Goal: Check status: Check status

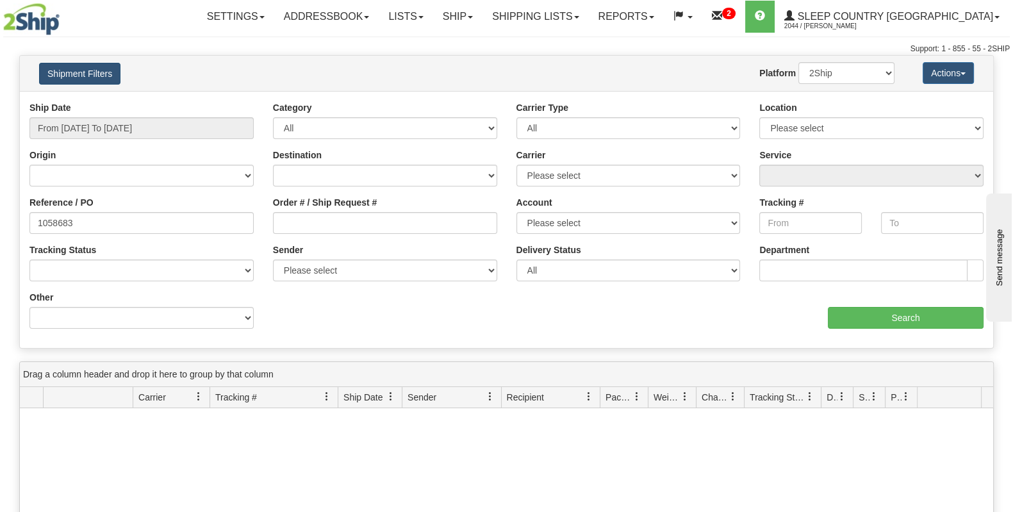
click at [83, 72] on button "Shipment Filters" at bounding box center [79, 74] width 81 height 22
click at [84, 72] on button "Shipment Filters" at bounding box center [79, 74] width 81 height 22
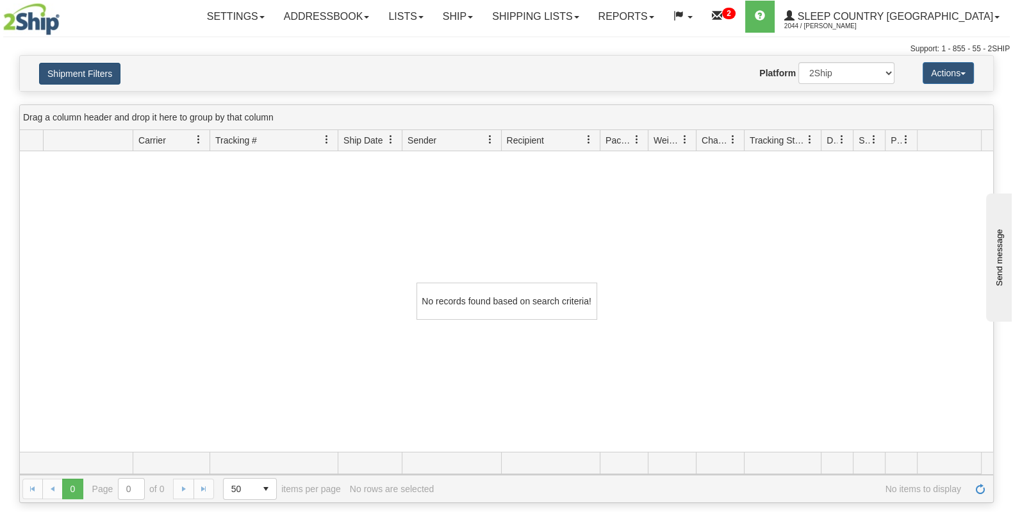
click at [85, 72] on button "Shipment Filters" at bounding box center [79, 74] width 81 height 22
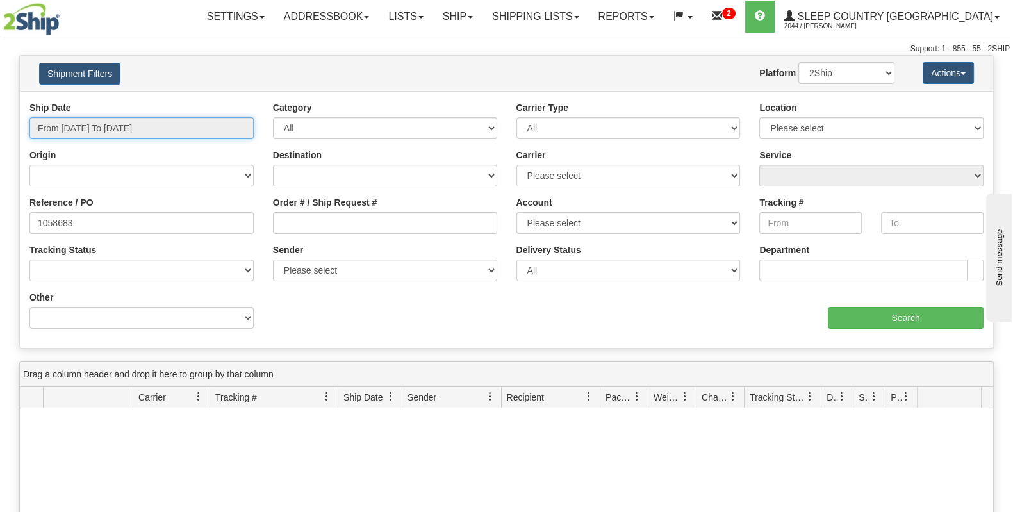
click at [87, 133] on input "From 09/05/2025 To 10/04/2025" at bounding box center [141, 128] width 224 height 22
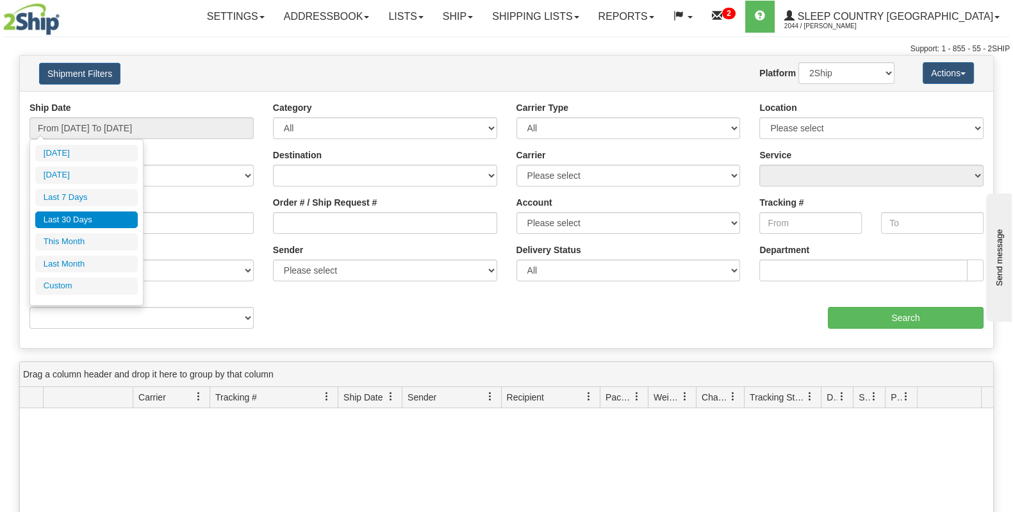
click at [99, 213] on li "Last 30 Days" at bounding box center [86, 219] width 102 height 17
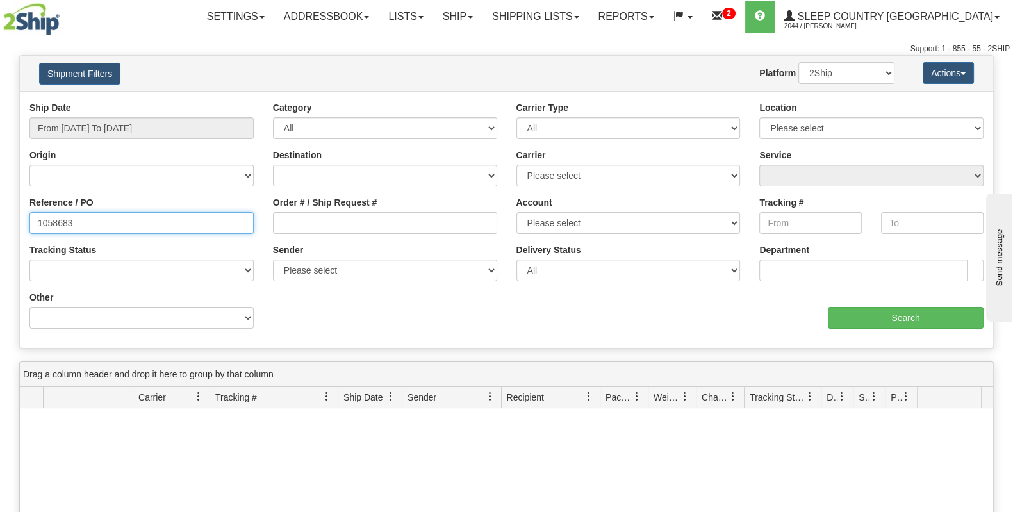
drag, startPoint x: 102, startPoint y: 217, endPoint x: 0, endPoint y: 218, distance: 102.5
click at [0, 218] on div "Please wait... × Confirm Delete Delete Cancel × Confirm Delete Yes No Cancel × …" at bounding box center [506, 407] width 1013 height 705
paste input "970"
type input "1059703"
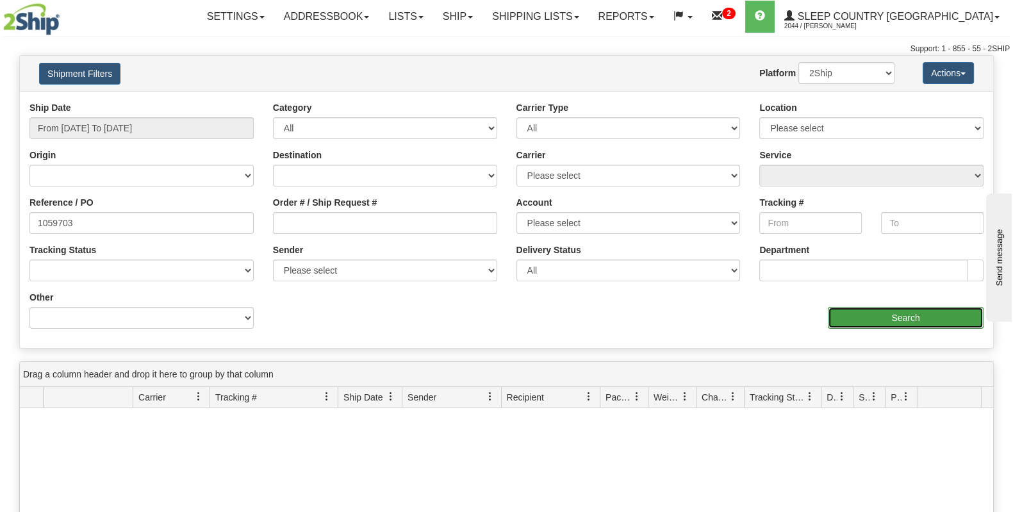
click at [892, 324] on input "Search" at bounding box center [905, 318] width 156 height 22
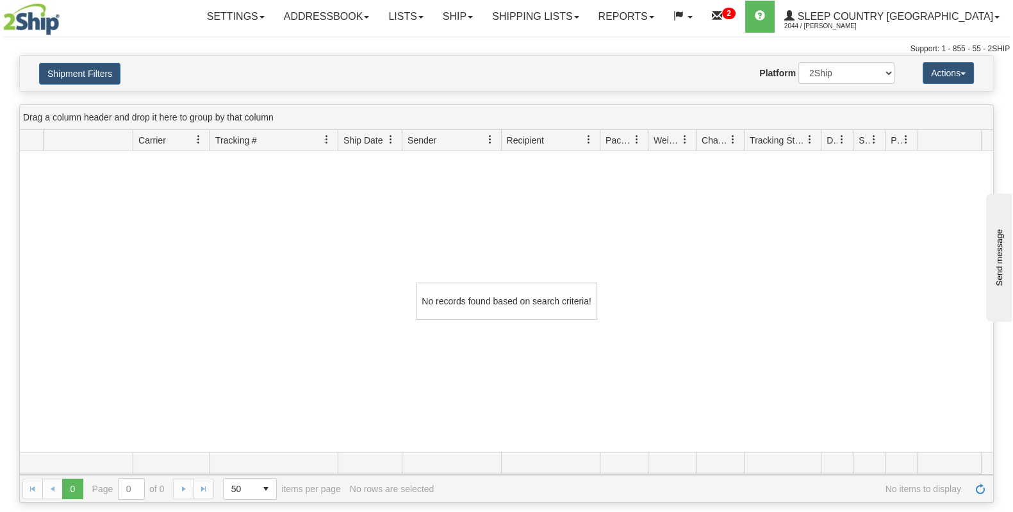
click at [76, 47] on div "Support: 1 - 855 - 55 - 2SHIP" at bounding box center [506, 49] width 1006 height 11
click at [70, 64] on button "Shipment Filters" at bounding box center [79, 74] width 81 height 22
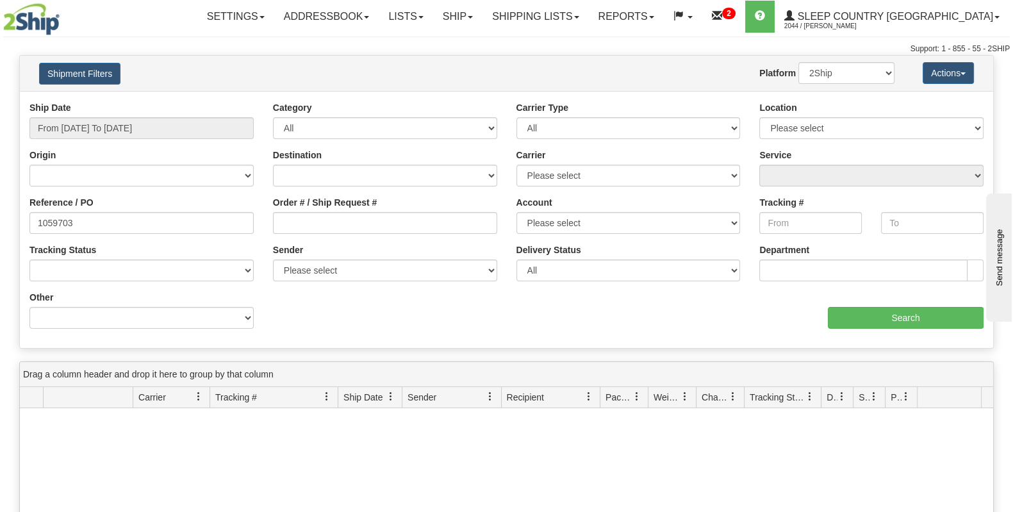
click at [29, 14] on img at bounding box center [31, 19] width 56 height 32
click at [588, 20] on link "Shipping lists" at bounding box center [535, 17] width 106 height 32
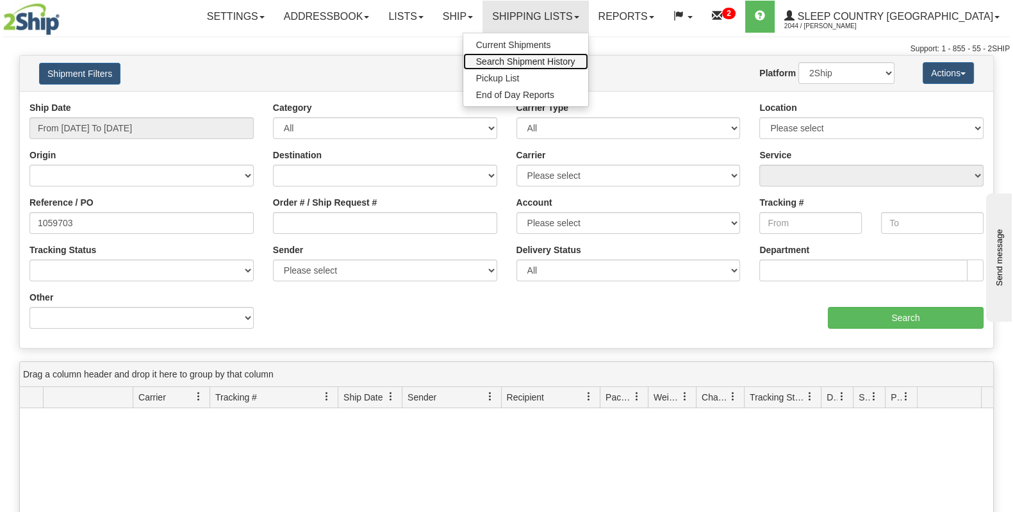
click at [575, 60] on span "Search Shipment History" at bounding box center [525, 61] width 99 height 10
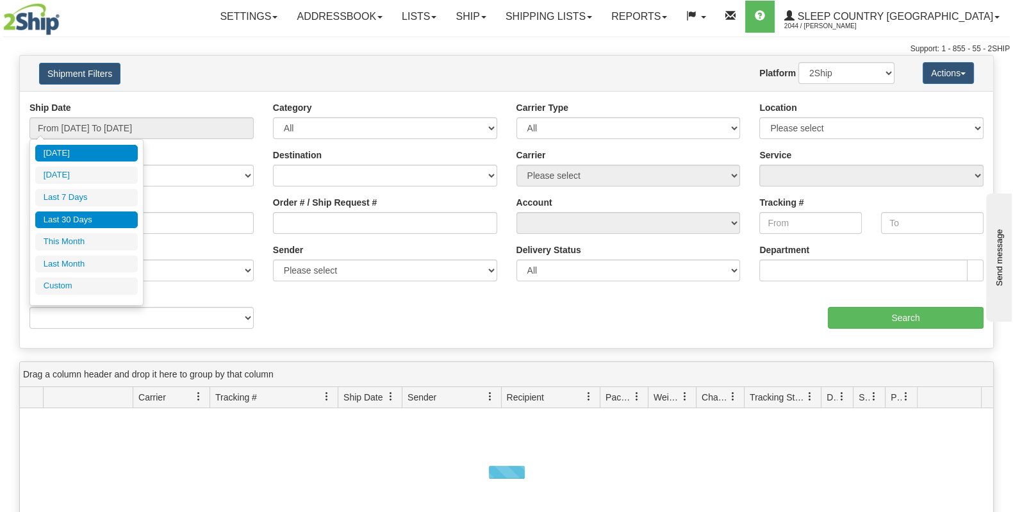
click at [83, 216] on li "Last 30 Days" at bounding box center [86, 219] width 102 height 17
type input "From [DATE] To [DATE]"
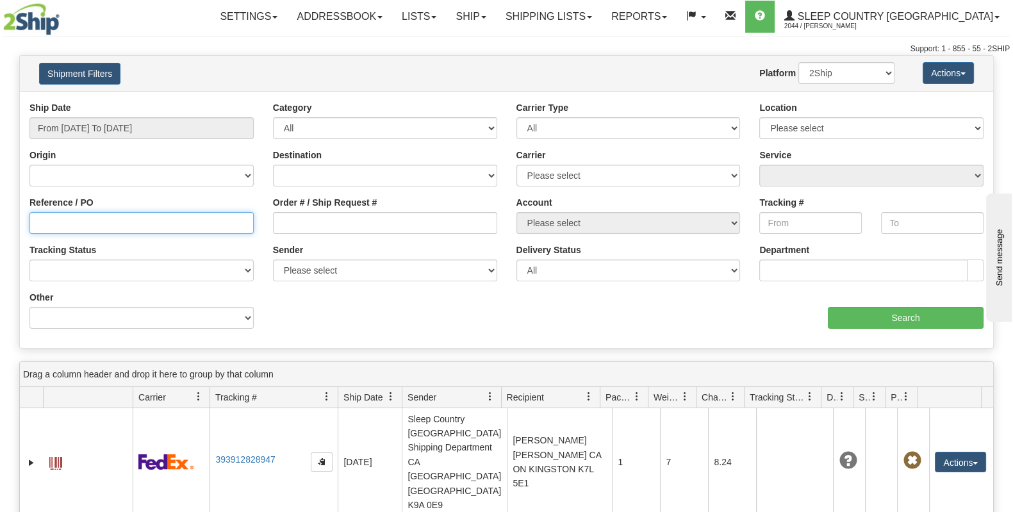
click at [99, 222] on input "Reference / PO" at bounding box center [141, 223] width 224 height 22
paste input "1059703"
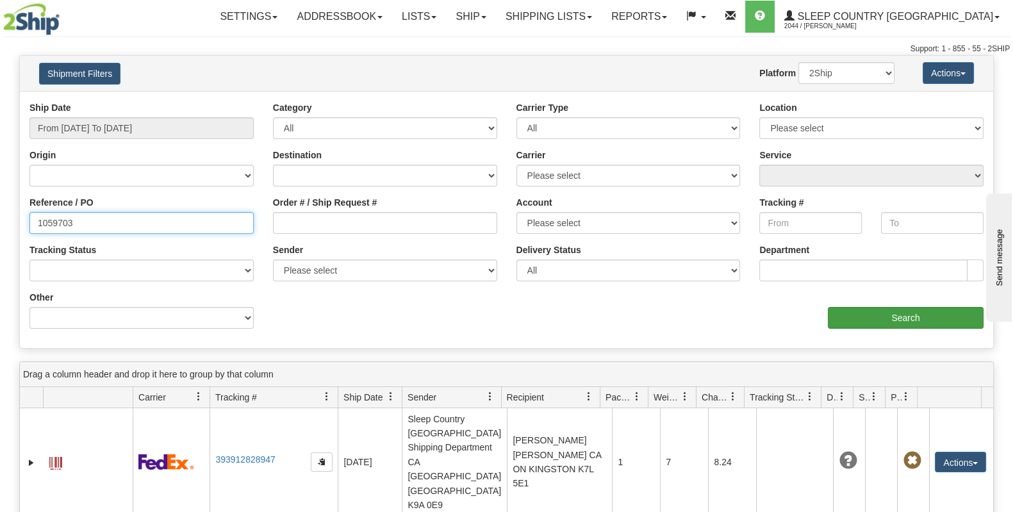
type input "1059703"
click at [921, 315] on input "Search" at bounding box center [905, 318] width 156 height 22
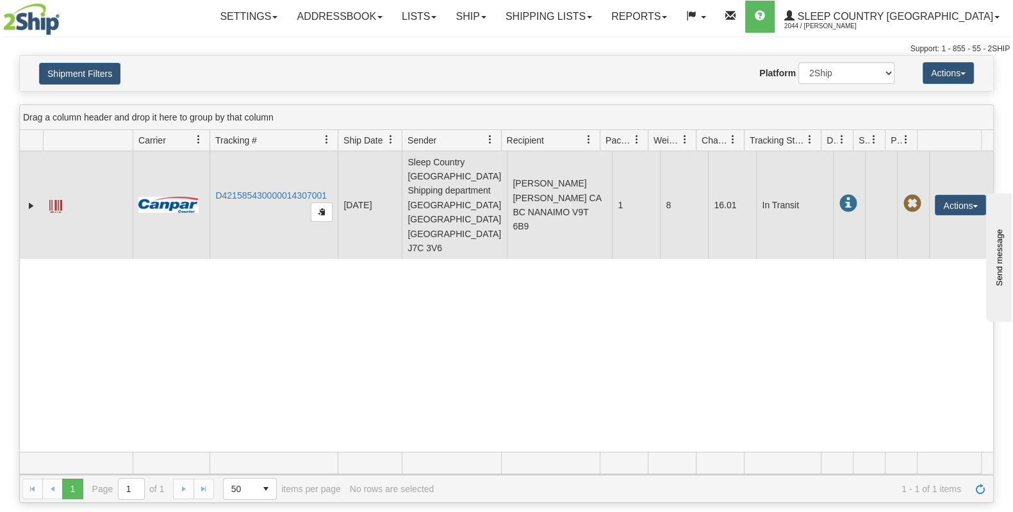
drag, startPoint x: 336, startPoint y: 179, endPoint x: 208, endPoint y: 177, distance: 128.1
click at [208, 177] on tr "31679293 2044 D421585430000014307001 [DATE] [DATE] 12:32:14 PM Sleep Country [G…" at bounding box center [506, 205] width 973 height 108
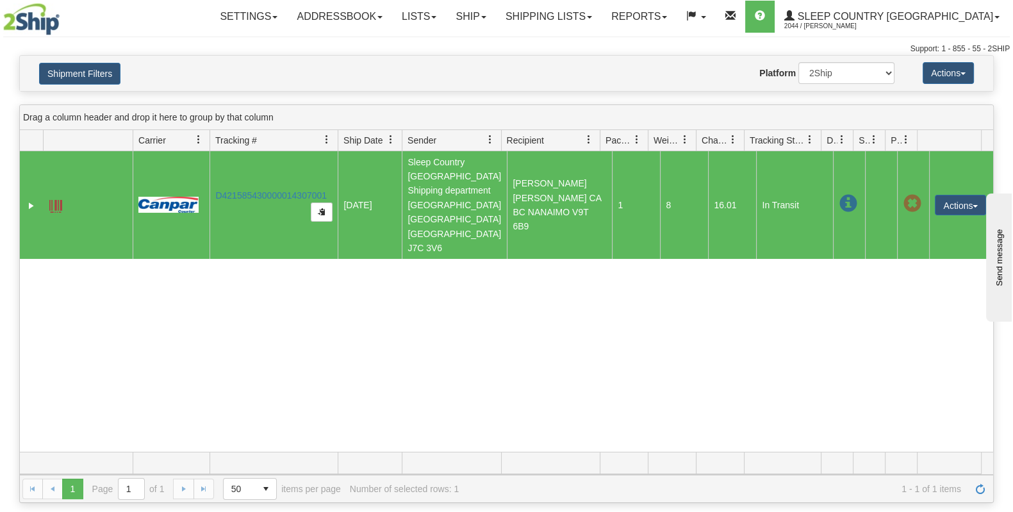
drag, startPoint x: 335, startPoint y: 181, endPoint x: 211, endPoint y: 181, distance: 123.6
click at [211, 181] on td "D421585430000014307001" at bounding box center [273, 205] width 128 height 108
click at [232, 190] on link "D421585430000014307001" at bounding box center [270, 195] width 111 height 10
